Goal: Task Accomplishment & Management: Manage account settings

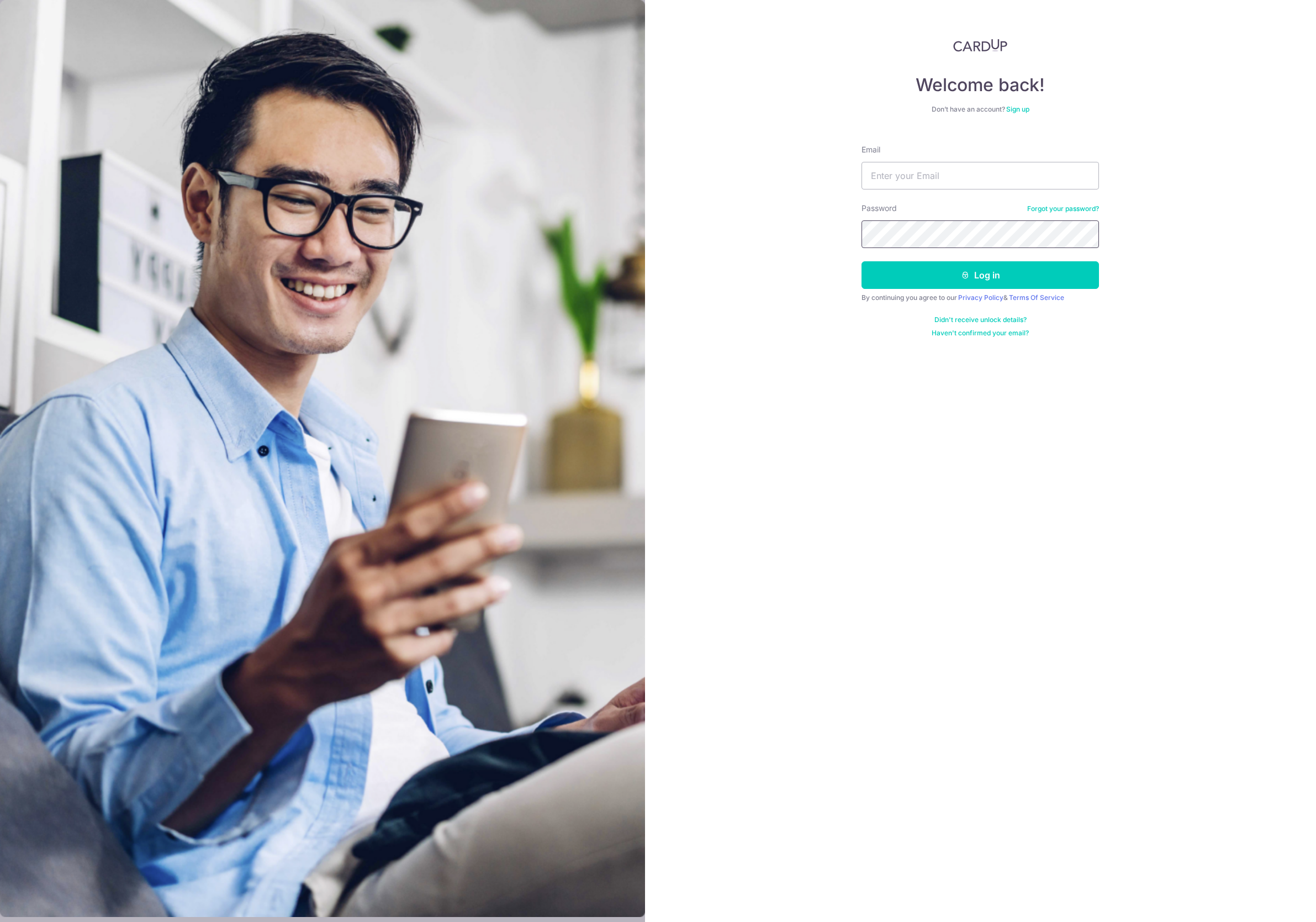
click at [861, 248] on div at bounding box center [861, 248] width 0 height 0
type input "[PERSON_NAME][EMAIL_ADDRESS][DOMAIN_NAME]"
click at [1007, 276] on button "Log in" at bounding box center [980, 275] width 238 height 28
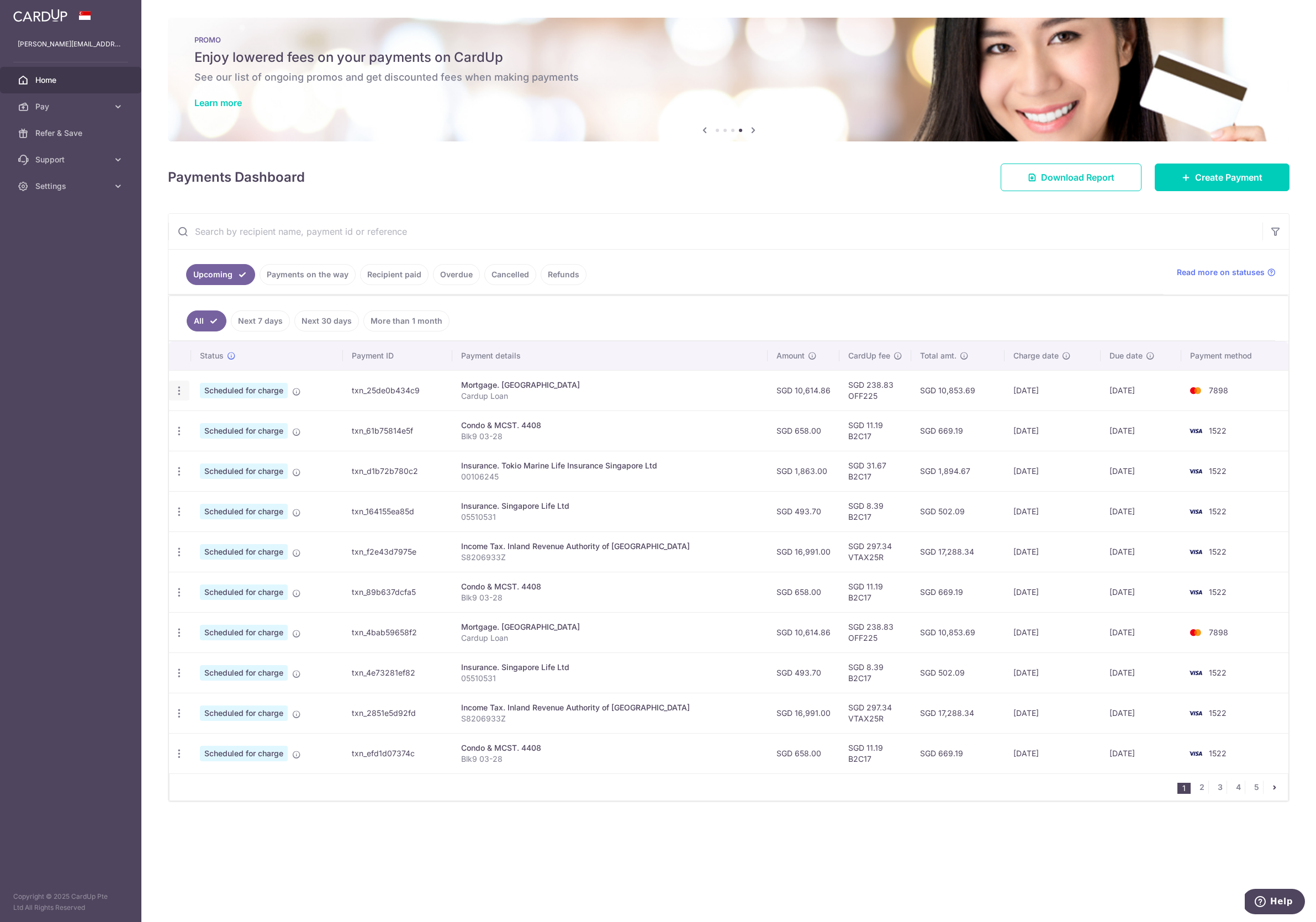
click at [184, 390] on icon "button" at bounding box center [179, 391] width 12 height 12
click at [223, 423] on span "Update payment" at bounding box center [238, 420] width 75 height 13
radio input "true"
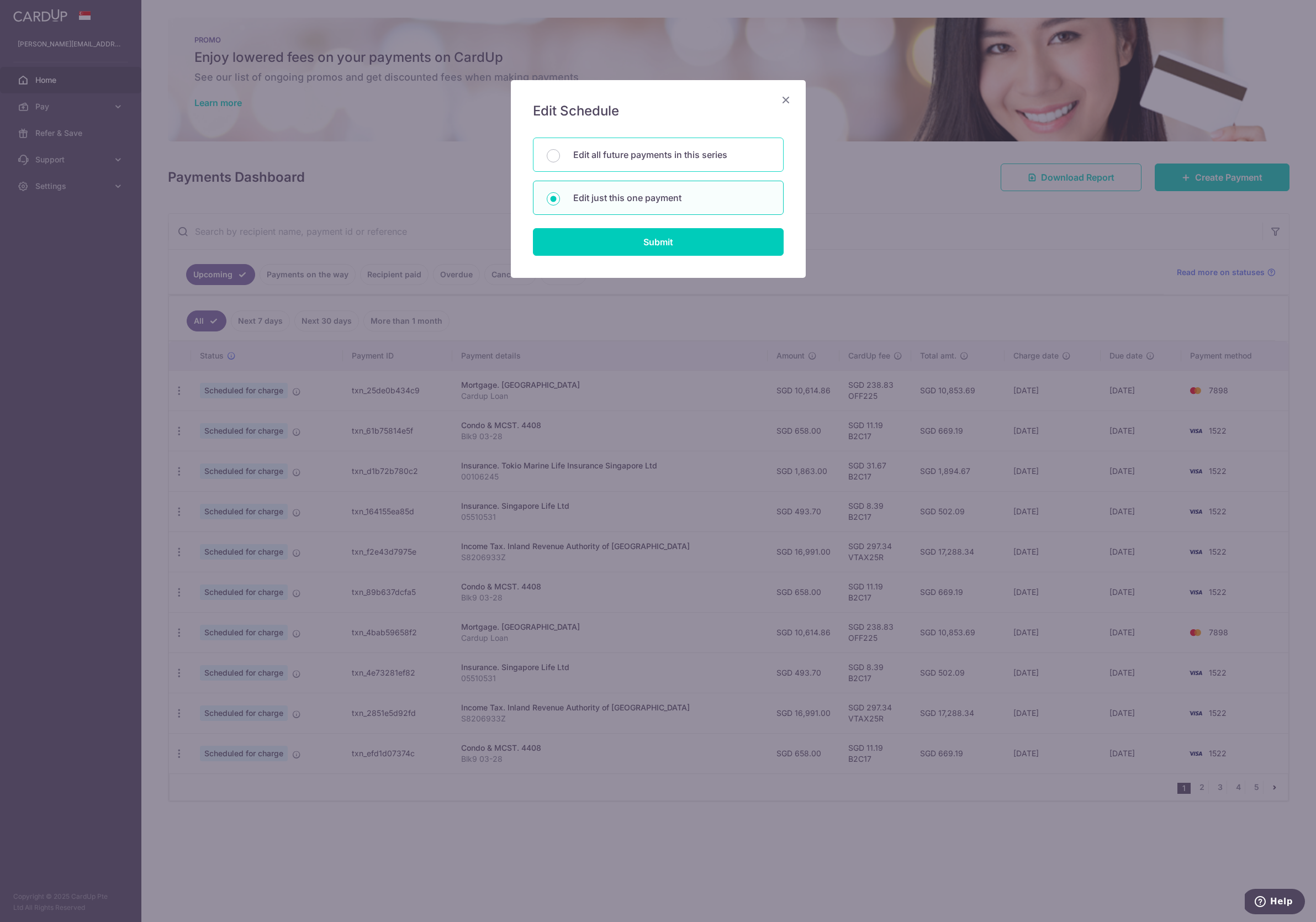
click at [659, 155] on p "Edit all future payments in this series" at bounding box center [671, 154] width 196 height 13
click at [560, 155] on input "Edit all future payments in this series" at bounding box center [553, 156] width 13 height 13
radio input "true"
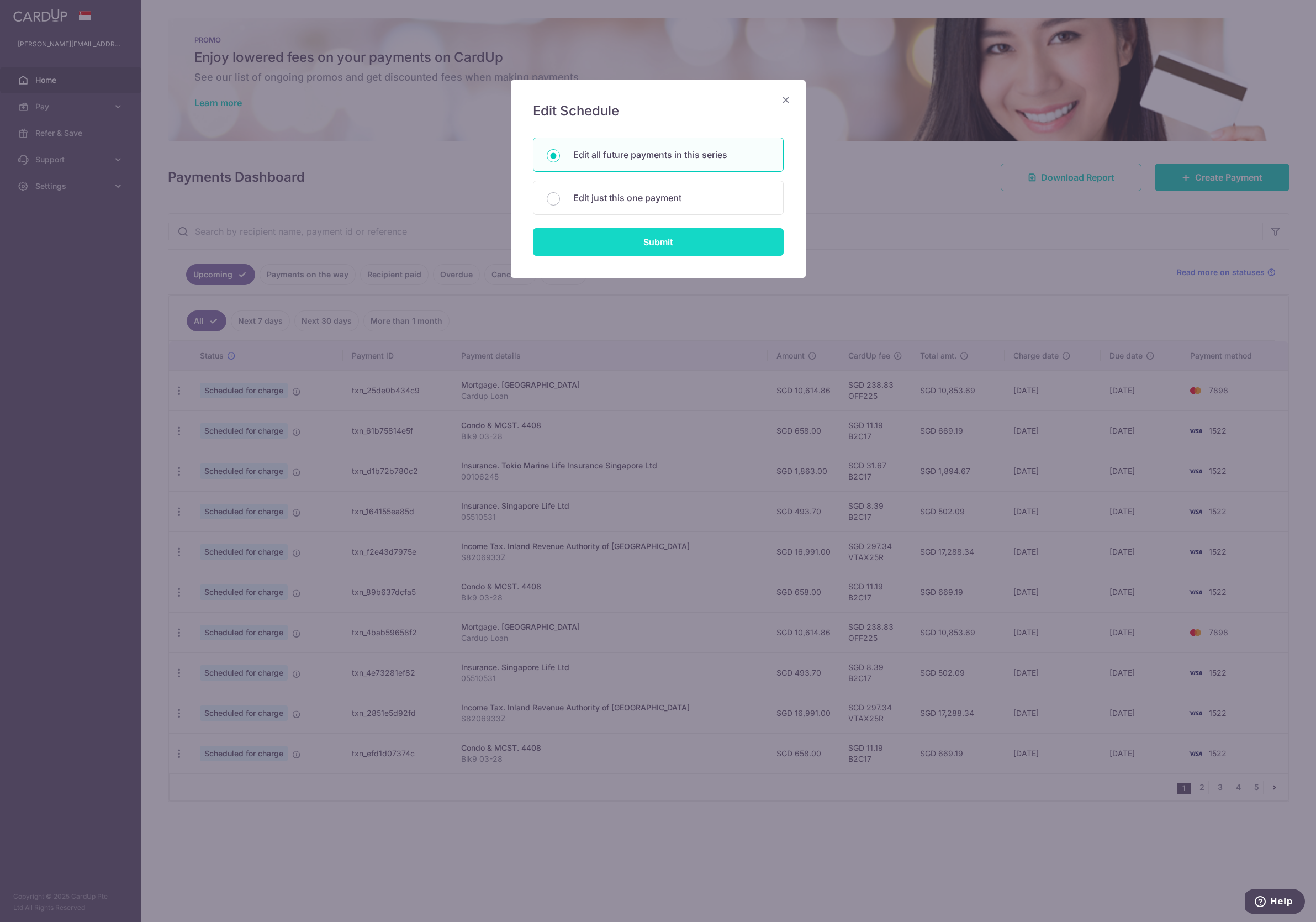
click at [672, 247] on input "Submit" at bounding box center [658, 242] width 251 height 28
radio input "true"
type input "10,614.86"
type input "Cardup Loan"
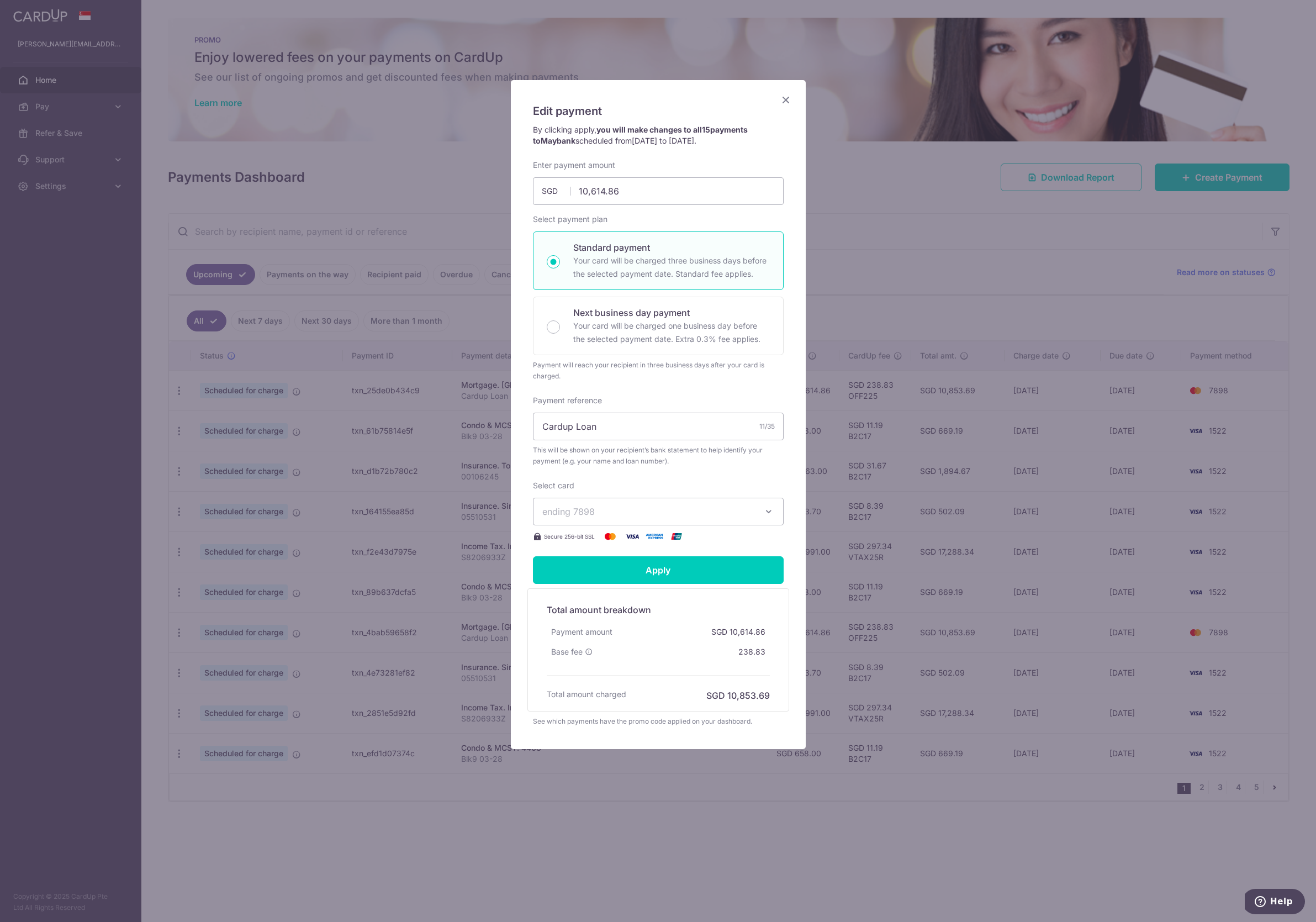
click at [701, 517] on span "ending 7898" at bounding box center [648, 512] width 212 height 13
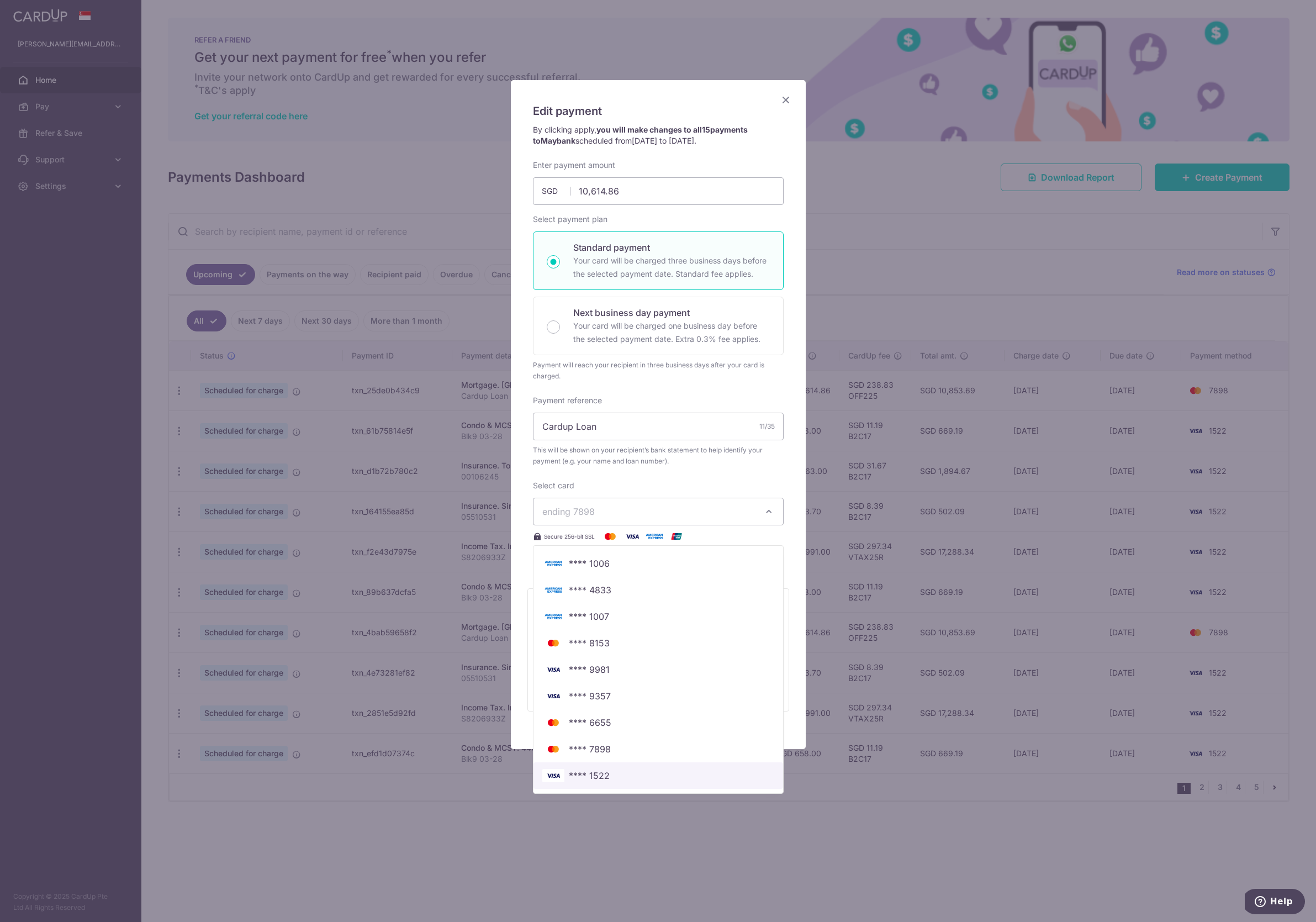
click at [672, 781] on span "**** 1522" at bounding box center [658, 775] width 232 height 13
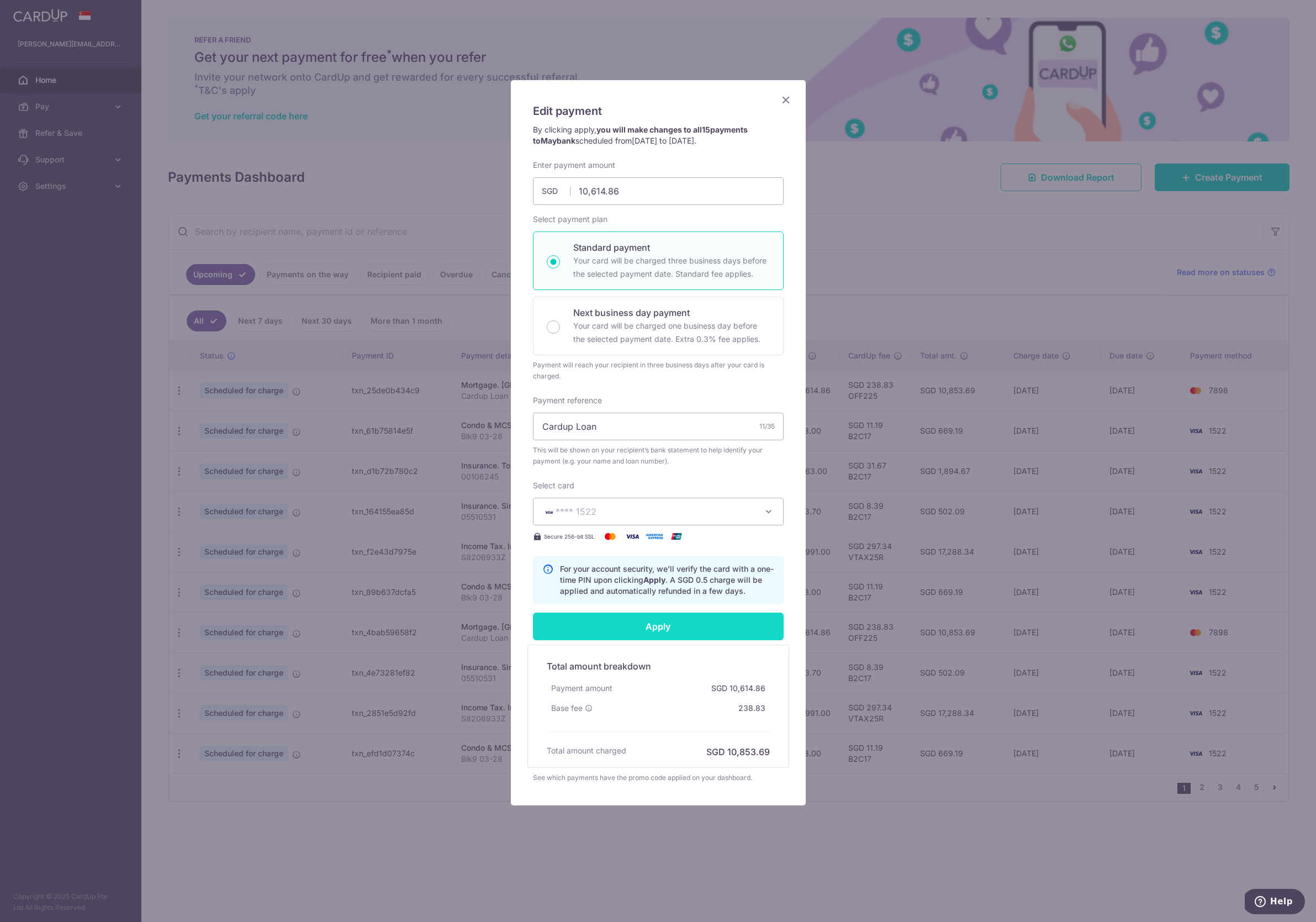
click at [675, 625] on input "Apply" at bounding box center [658, 626] width 251 height 28
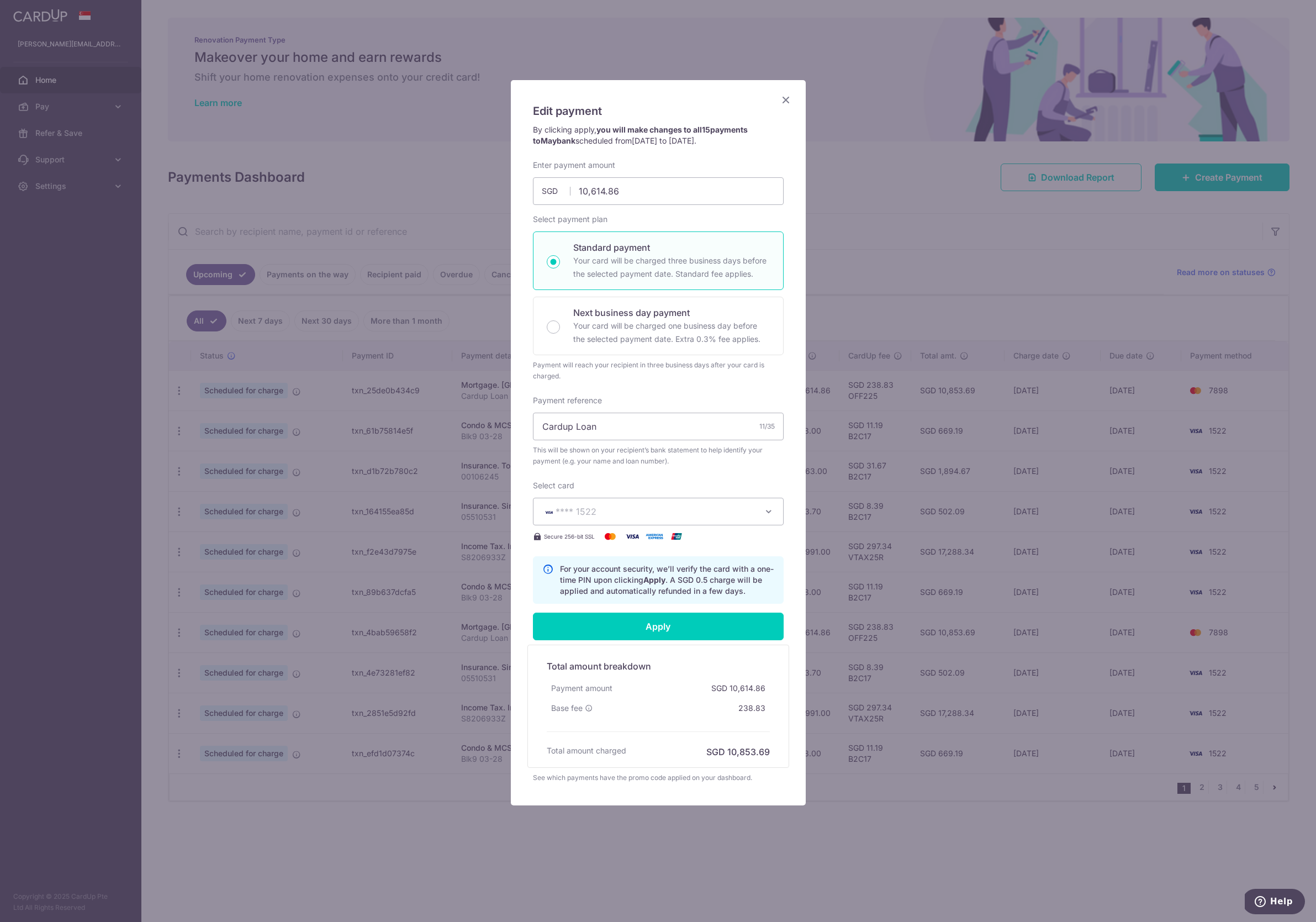
type input "Successfully Applied"
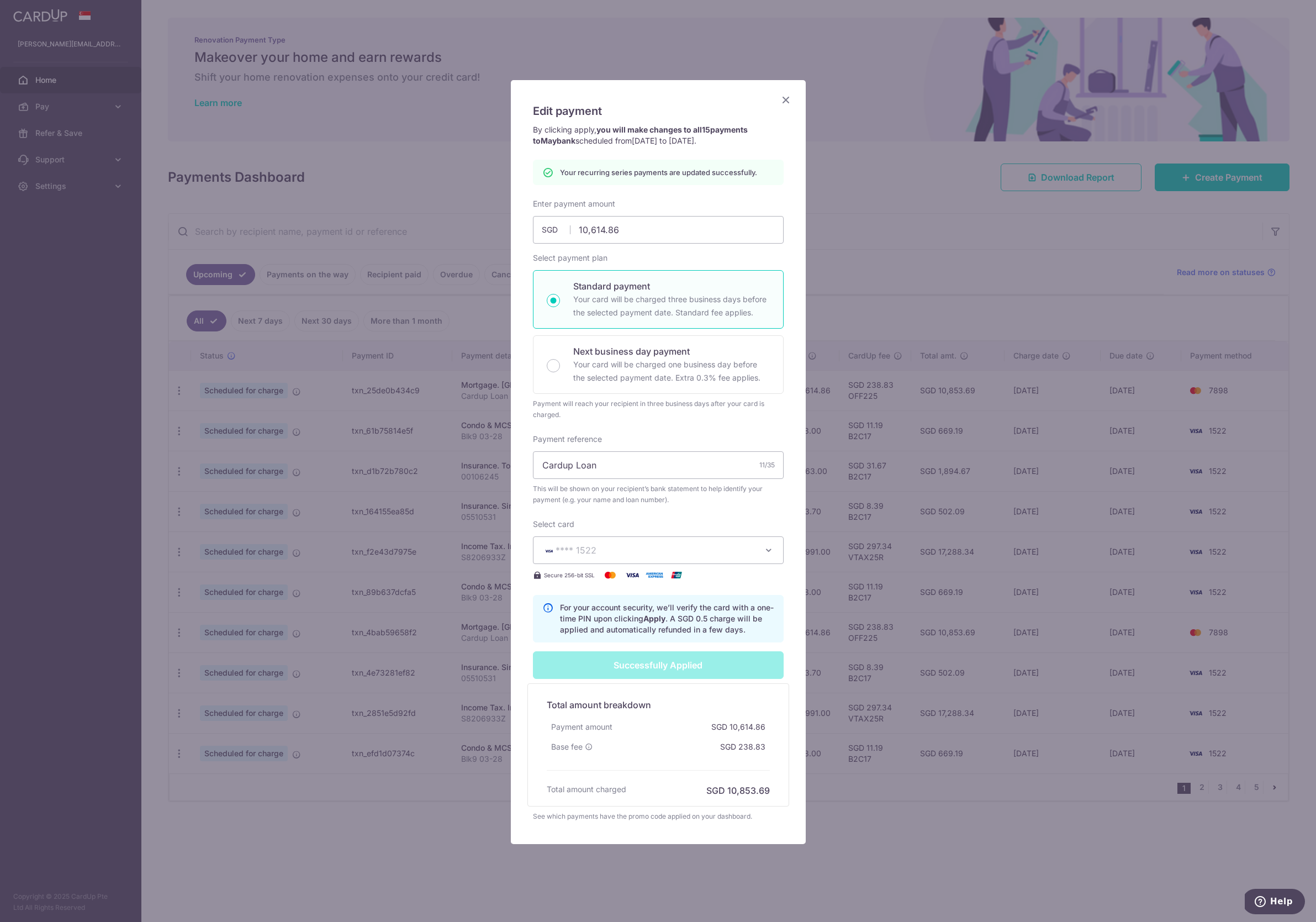
click at [779, 101] on icon "Close" at bounding box center [786, 99] width 13 height 14
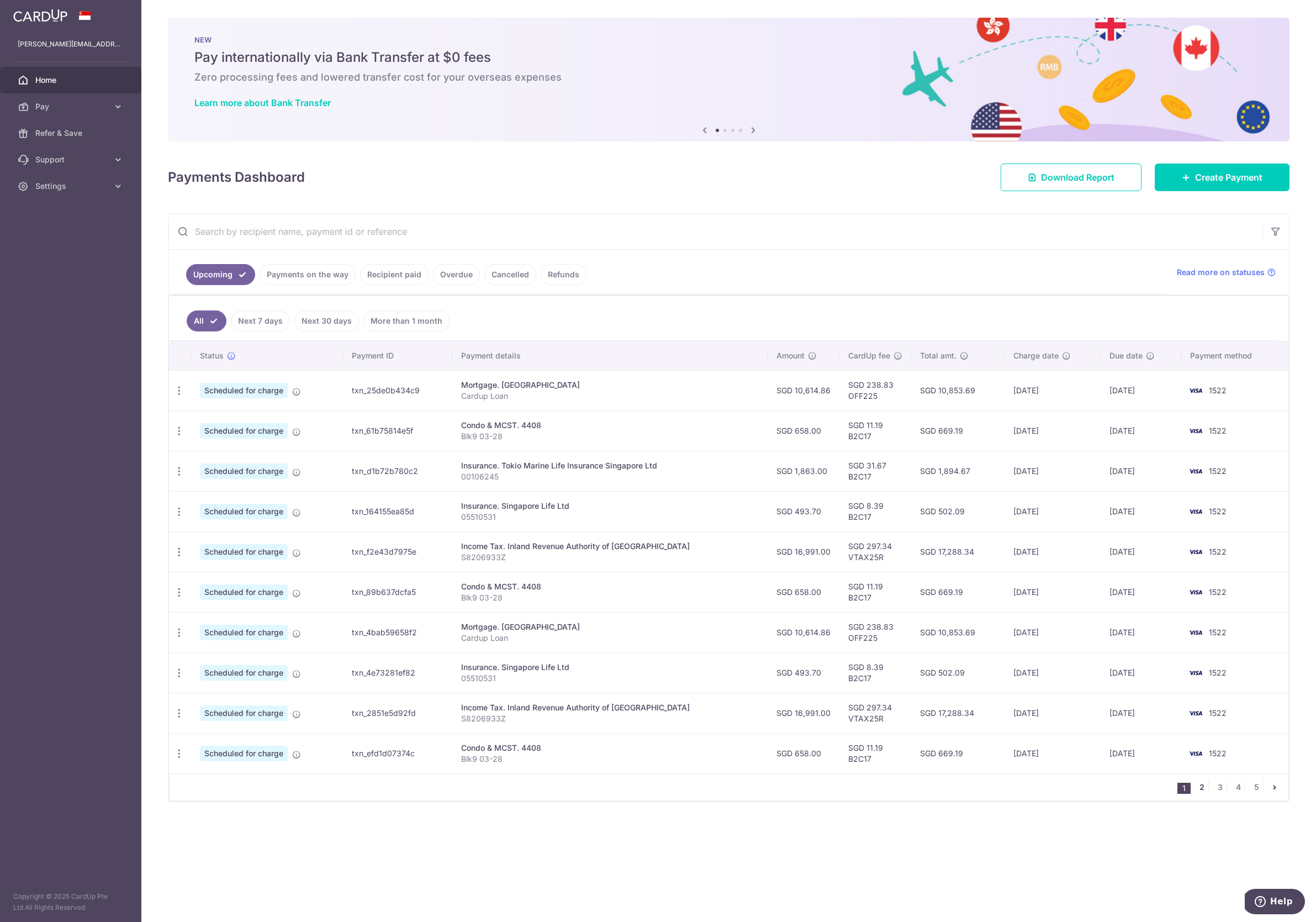
click at [1205, 785] on link "2" at bounding box center [1201, 787] width 13 height 13
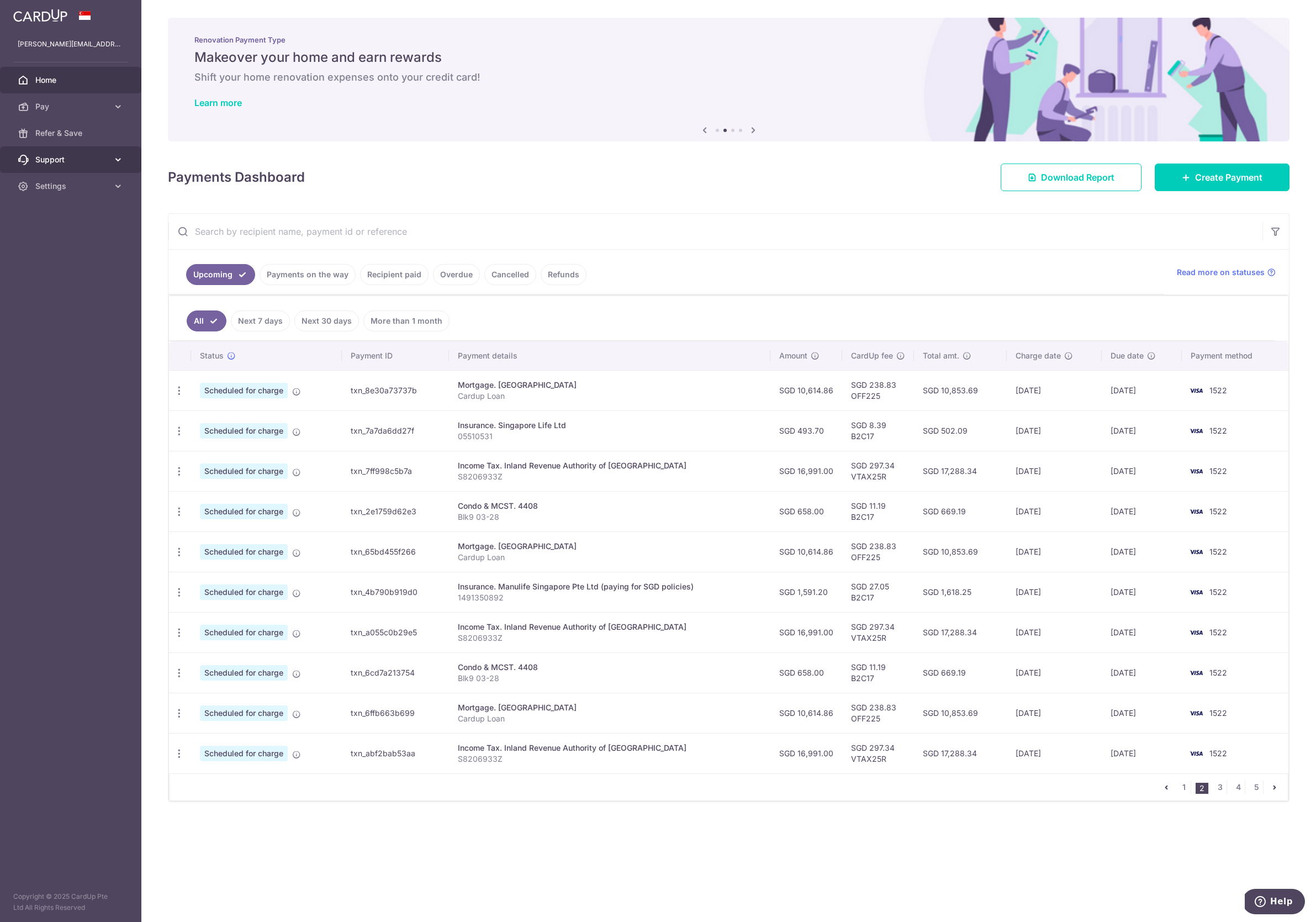
click at [117, 160] on icon at bounding box center [118, 160] width 11 height 11
click at [54, 189] on span "FAQ" at bounding box center [72, 186] width 73 height 11
